Goal: Information Seeking & Learning: Learn about a topic

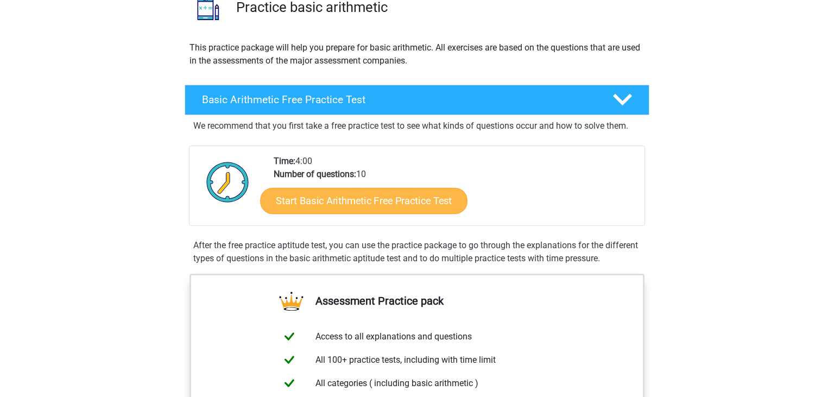
scroll to position [90, 0]
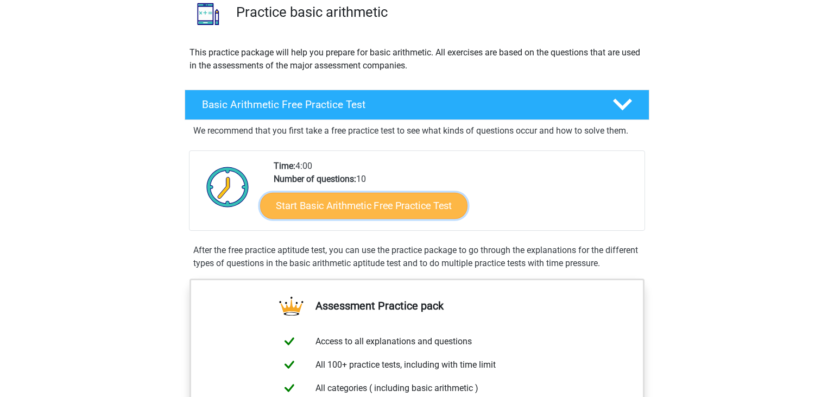
click at [392, 206] on link "Start Basic Arithmetic Free Practice Test" at bounding box center [363, 205] width 207 height 26
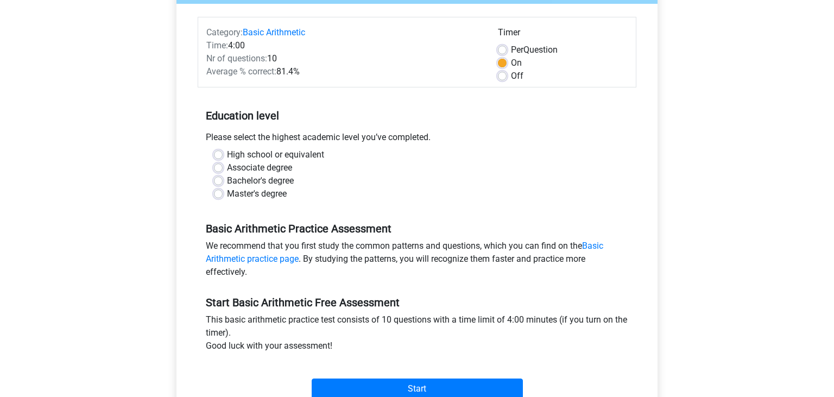
scroll to position [123, 0]
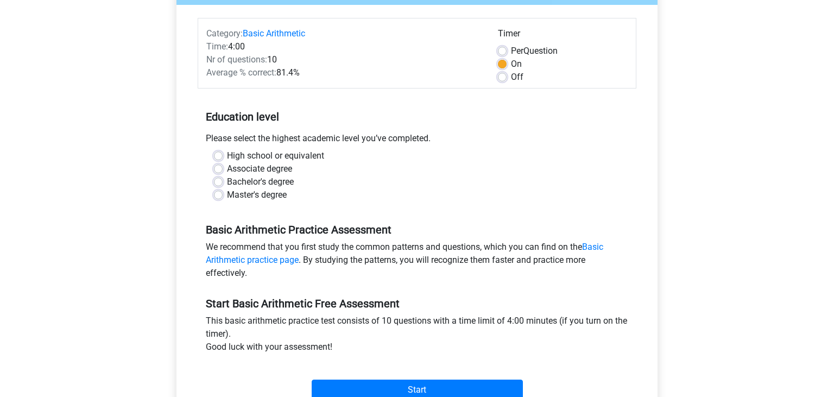
click at [225, 153] on div "High school or equivalent" at bounding box center [417, 155] width 406 height 13
click at [219, 151] on div "High school or equivalent" at bounding box center [417, 155] width 406 height 13
click at [227, 156] on label "High school or equivalent" at bounding box center [275, 155] width 97 height 13
click at [214, 156] on input "High school or equivalent" at bounding box center [218, 154] width 9 height 11
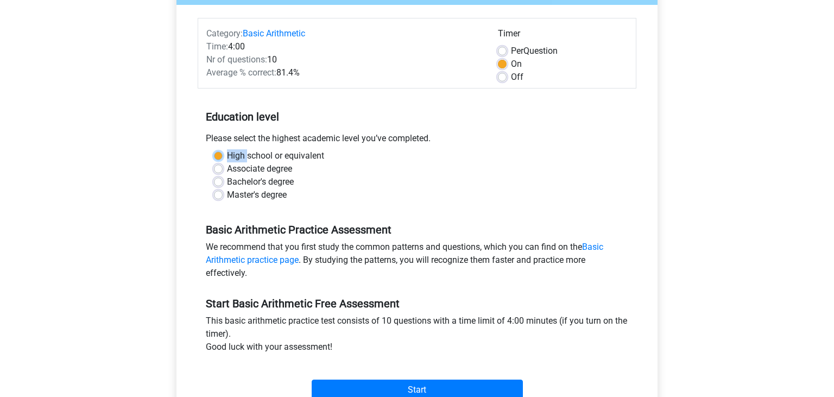
radio input "true"
click at [350, 188] on div "Master's degree" at bounding box center [417, 194] width 406 height 13
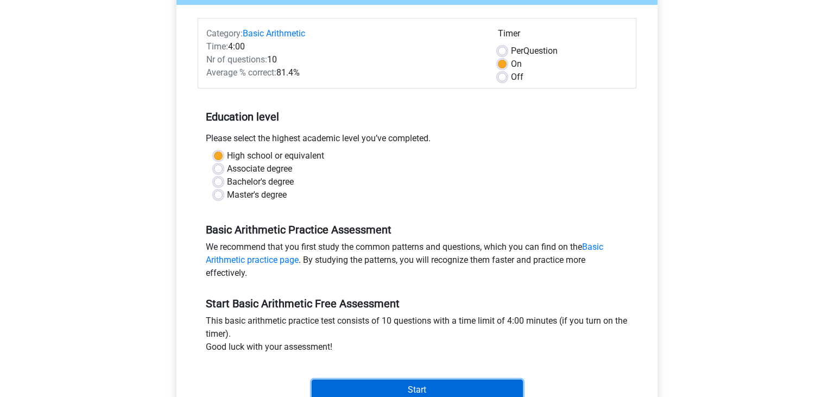
click at [426, 388] on input "Start" at bounding box center [417, 389] width 211 height 21
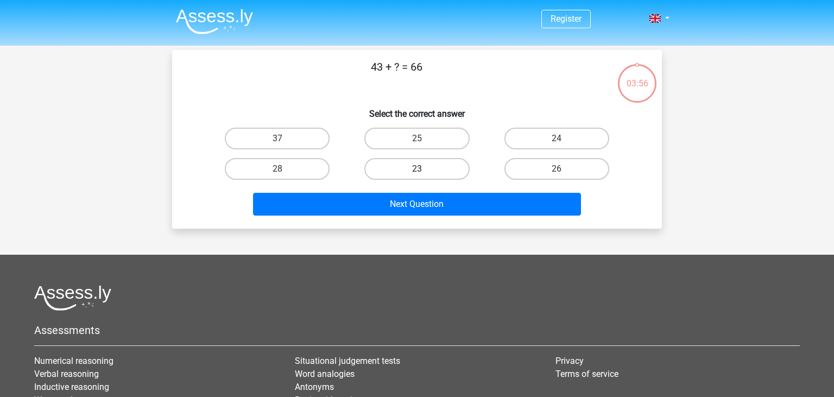
click at [437, 166] on label "23" at bounding box center [416, 169] width 105 height 22
click at [424, 169] on input "23" at bounding box center [420, 172] width 7 height 7
radio input "true"
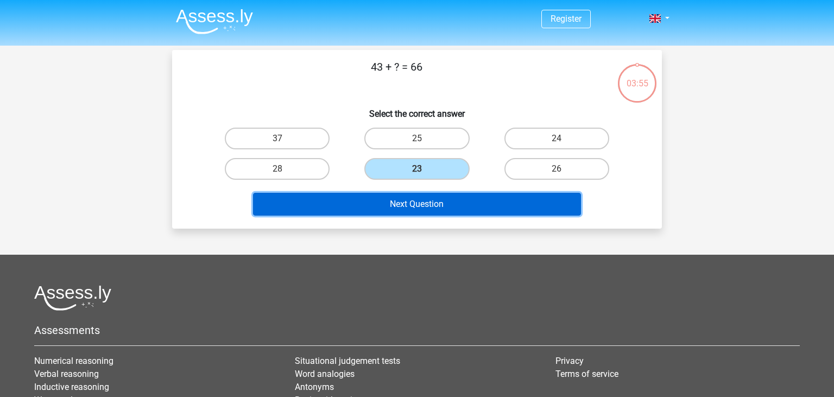
click at [431, 202] on button "Next Question" at bounding box center [417, 204] width 328 height 23
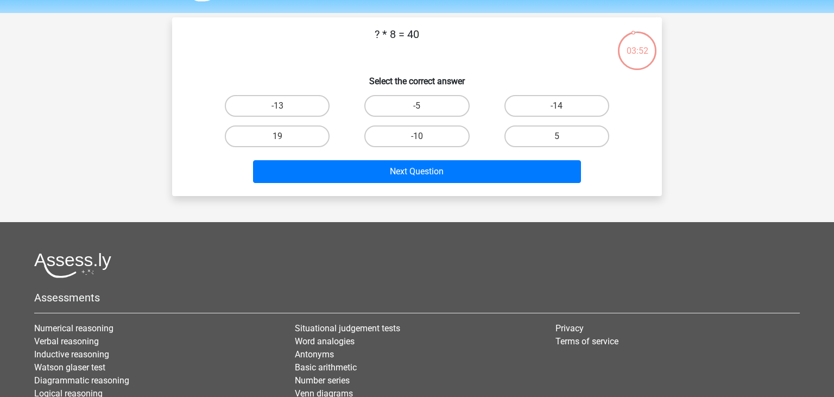
scroll to position [30, 0]
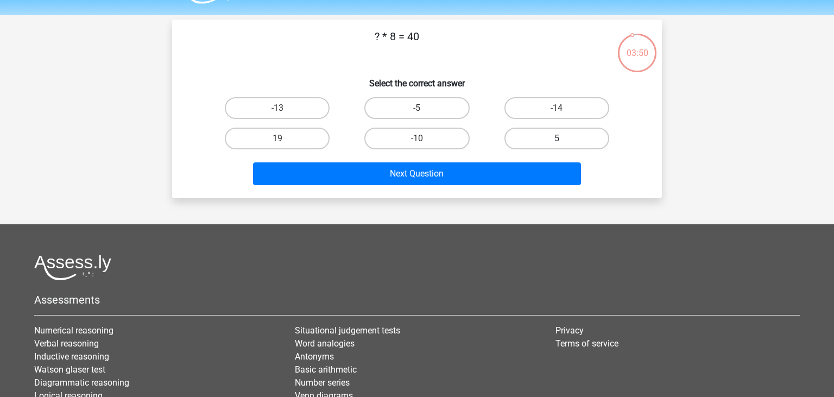
click at [549, 134] on label "5" at bounding box center [556, 139] width 105 height 22
click at [556, 138] on input "5" at bounding box center [559, 141] width 7 height 7
radio input "true"
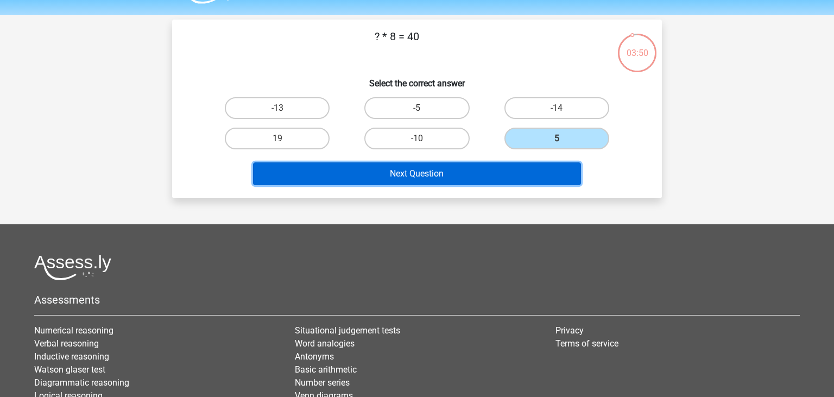
click at [506, 169] on button "Next Question" at bounding box center [417, 173] width 328 height 23
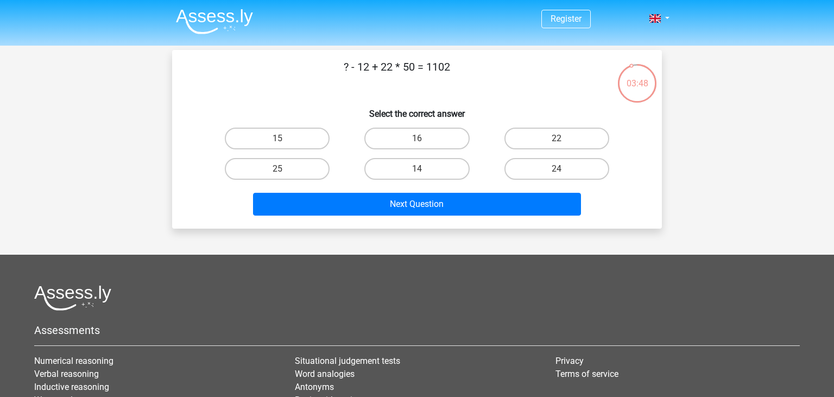
scroll to position [0, 0]
